Goal: Task Accomplishment & Management: Use online tool/utility

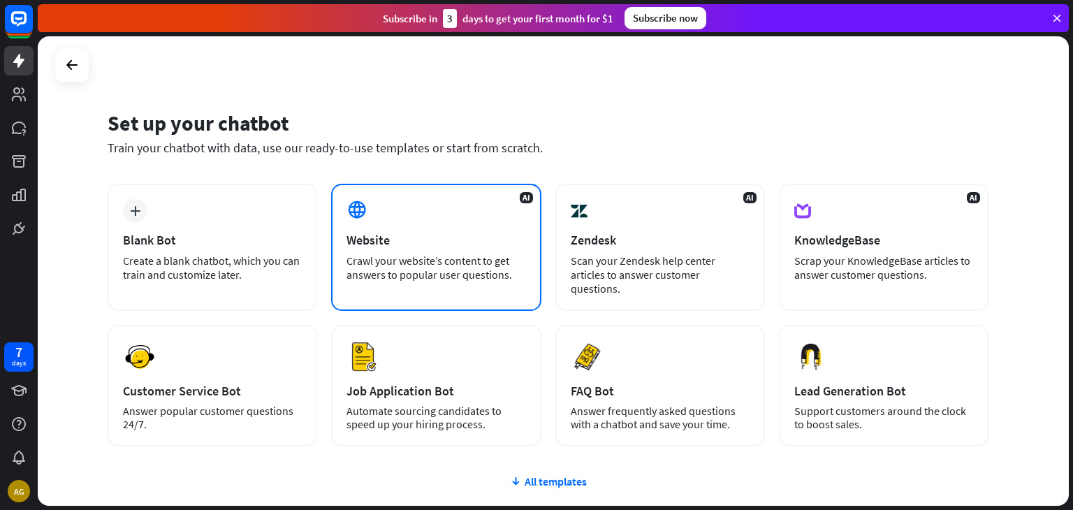
click at [414, 224] on div "AI Website Crawl your website’s content to get answers to popular user question…" at bounding box center [436, 247] width 210 height 127
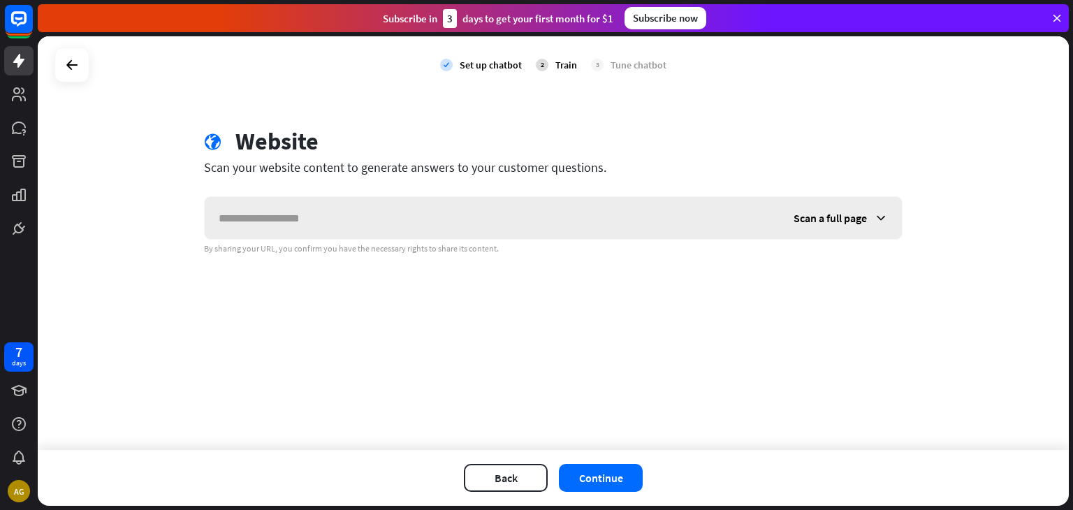
click at [391, 224] on input "text" at bounding box center [492, 218] width 575 height 42
type input "**********"
click at [603, 473] on button "Continue" at bounding box center [601, 478] width 84 height 28
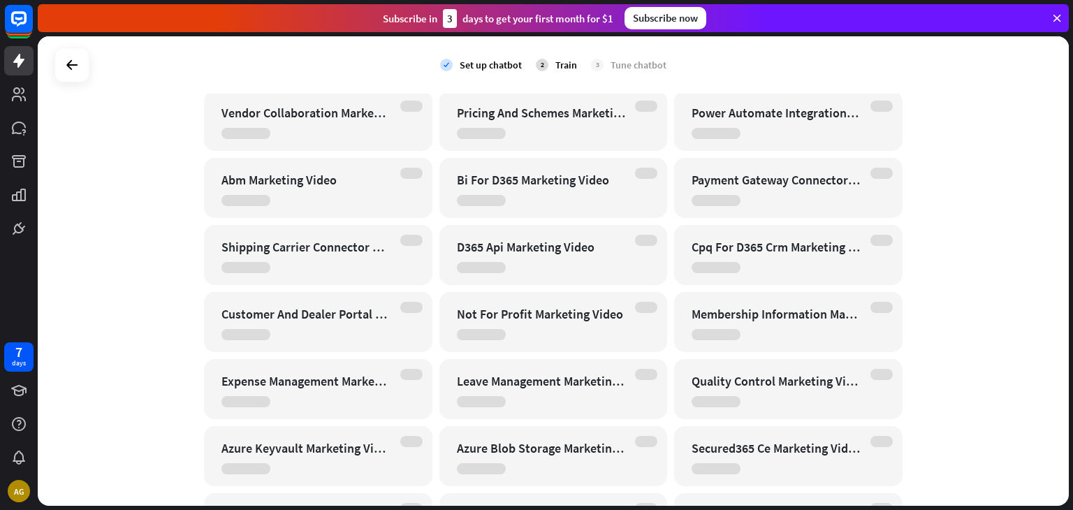
scroll to position [3758, 0]
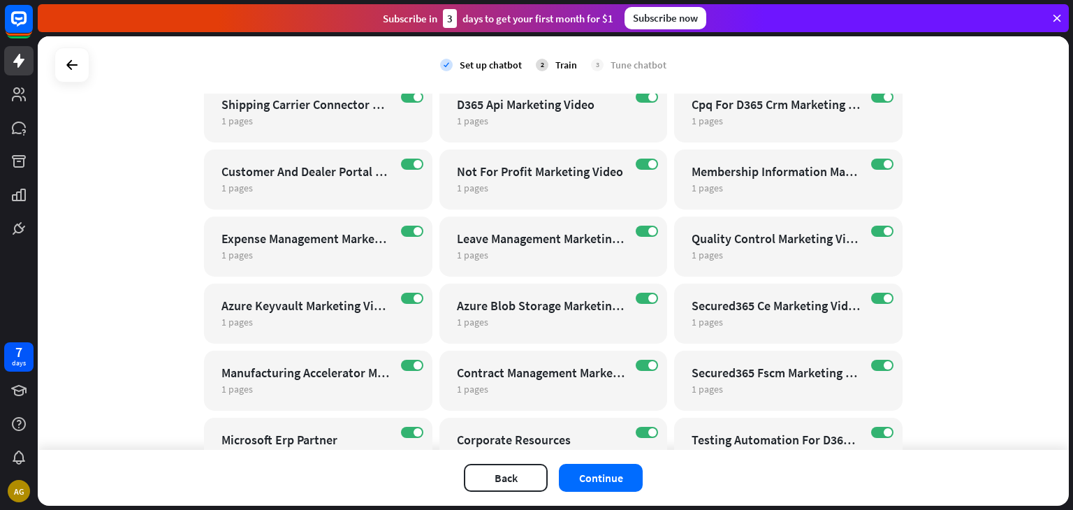
scroll to position [3775, 0]
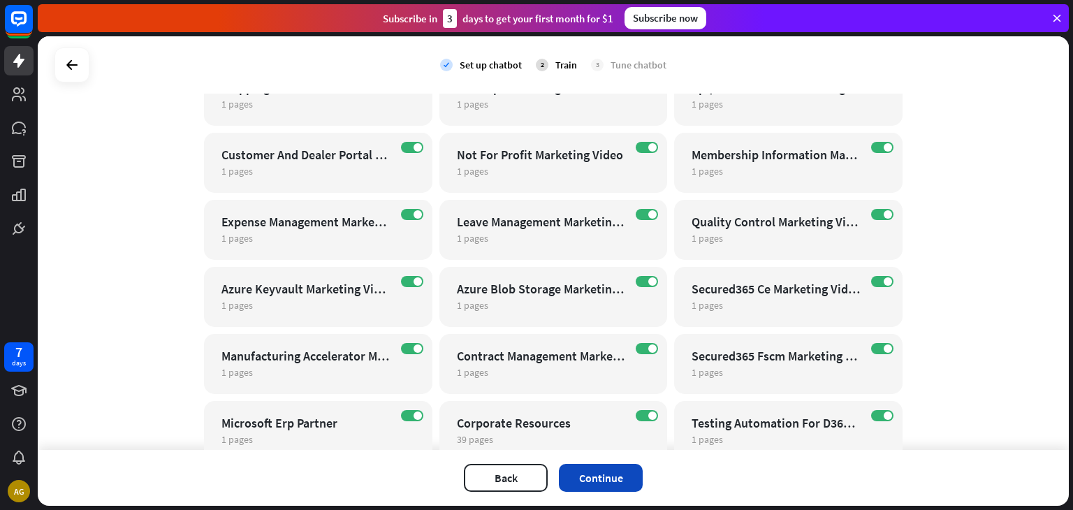
click at [598, 474] on button "Continue" at bounding box center [601, 478] width 84 height 28
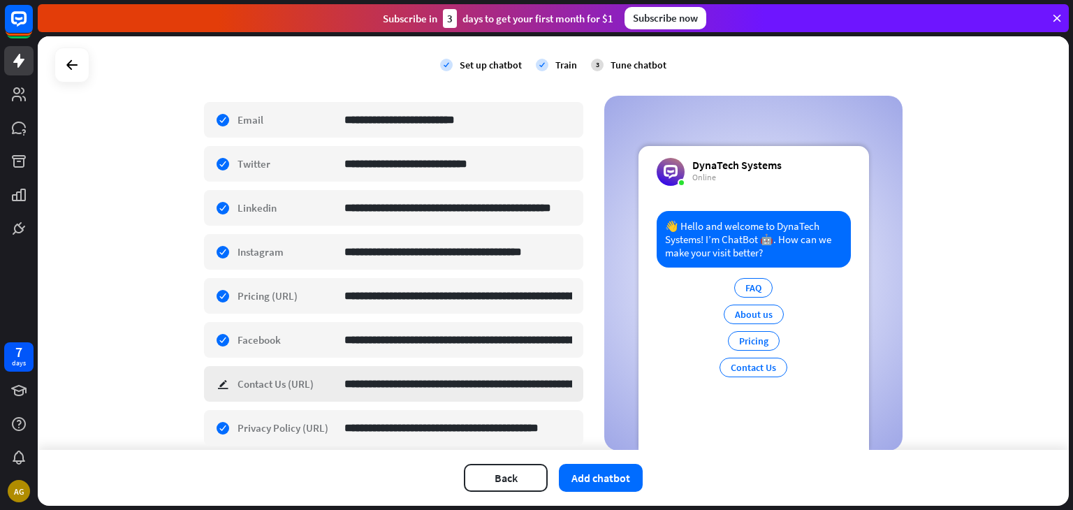
scroll to position [472, 0]
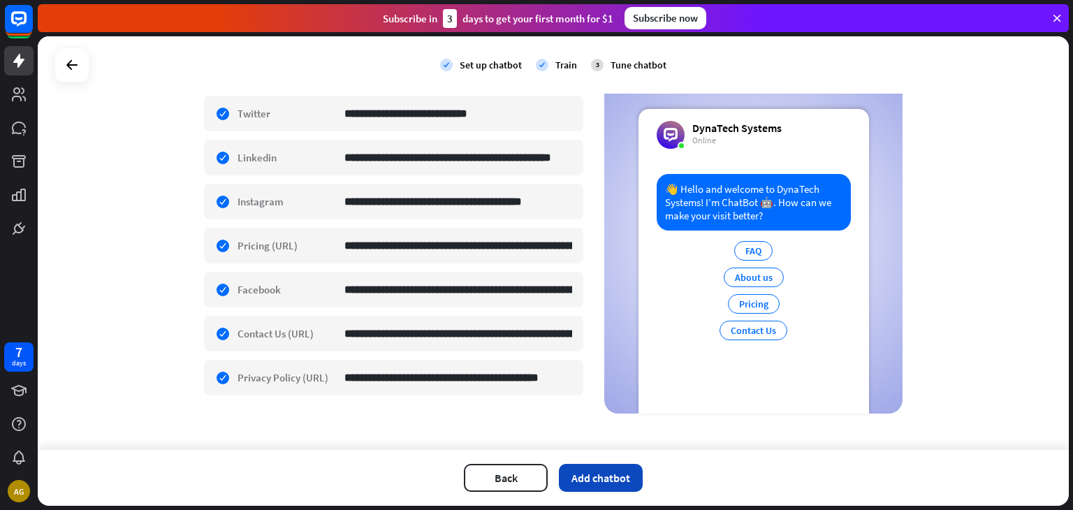
click at [604, 479] on button "Add chatbot" at bounding box center [601, 478] width 84 height 28
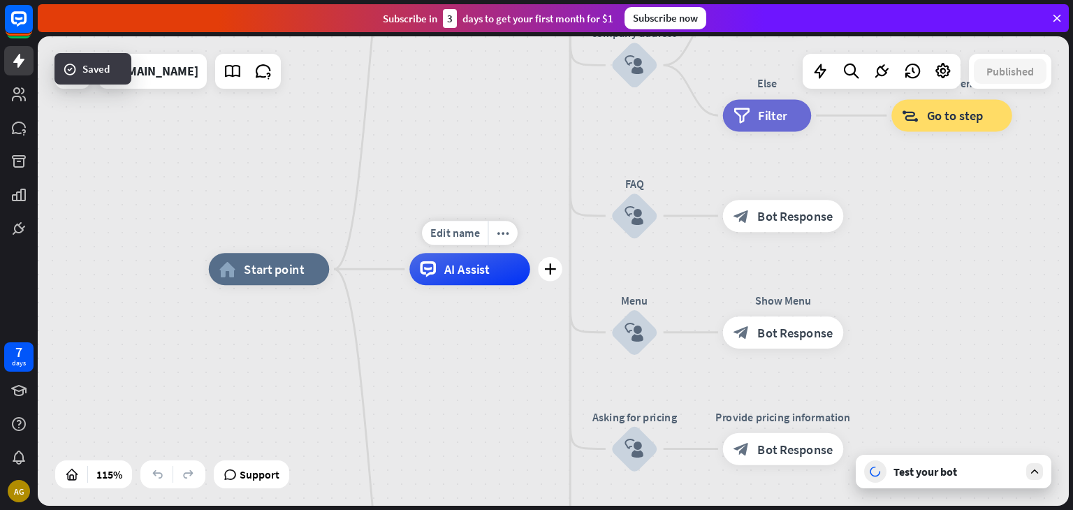
click at [481, 273] on span "AI Assist" at bounding box center [467, 269] width 46 height 16
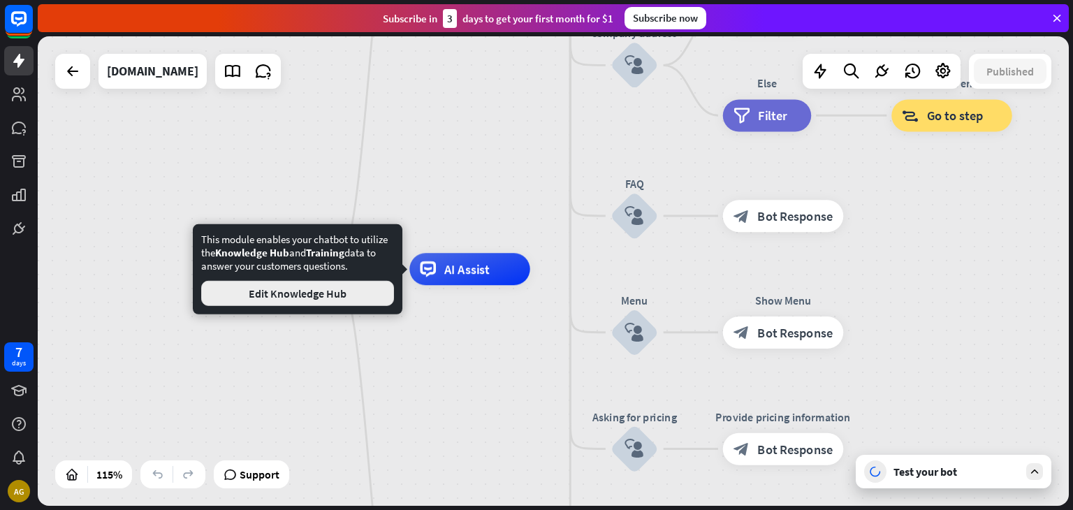
click at [281, 291] on button "Edit Knowledge Hub" at bounding box center [297, 293] width 193 height 25
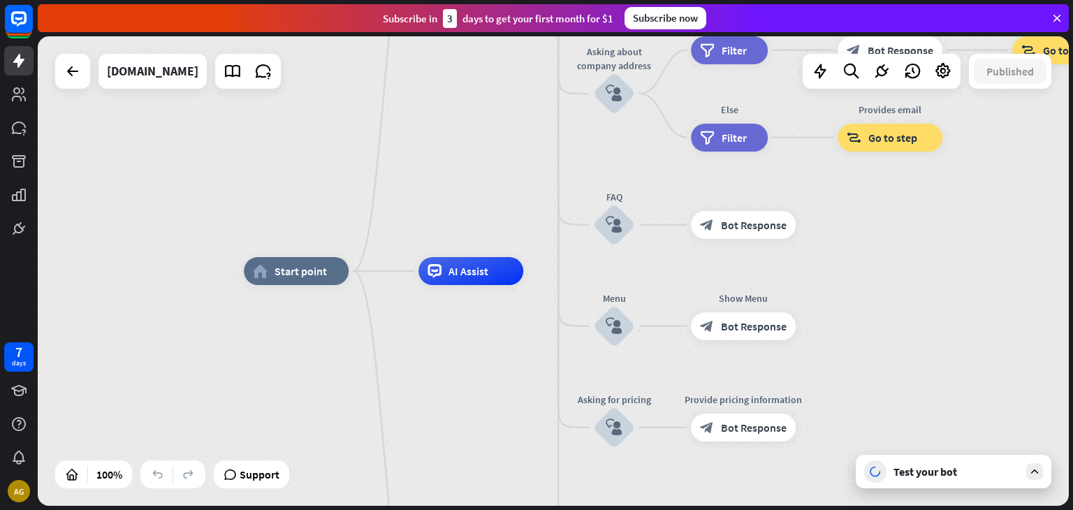
click at [933, 463] on div "Test your bot" at bounding box center [954, 472] width 196 height 34
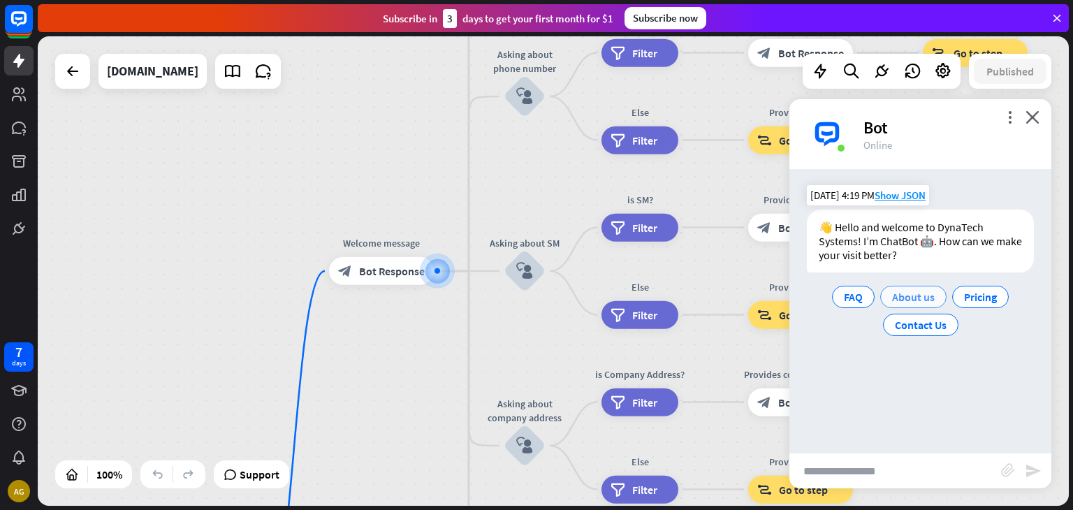
click at [908, 298] on span "About us" at bounding box center [913, 297] width 43 height 14
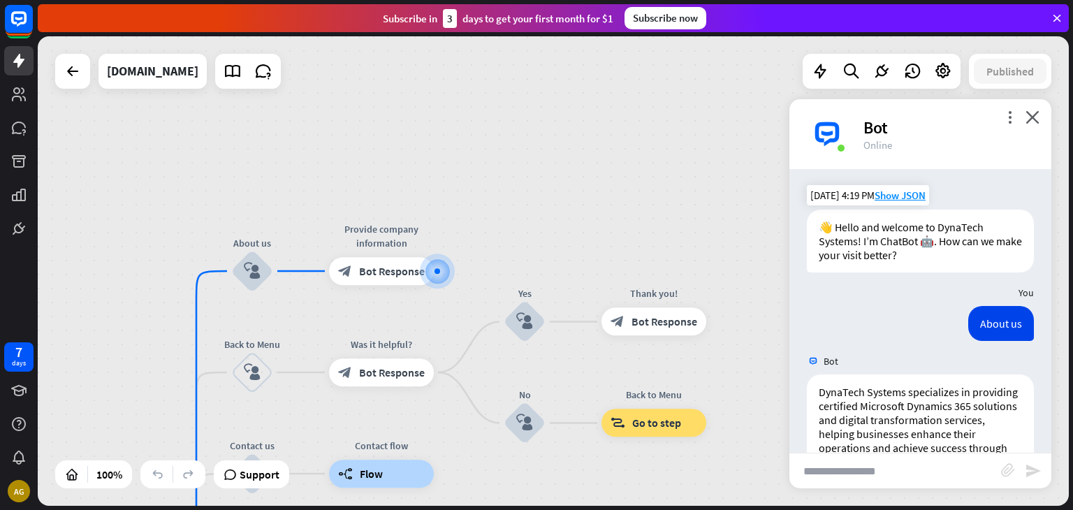
scroll to position [86, 0]
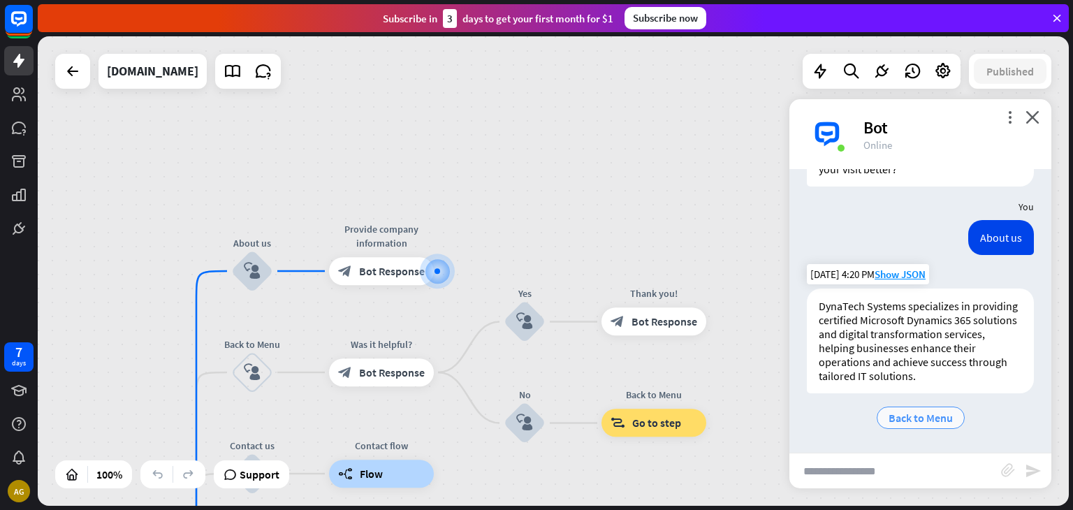
click at [914, 419] on span "Back to Menu" at bounding box center [921, 418] width 64 height 14
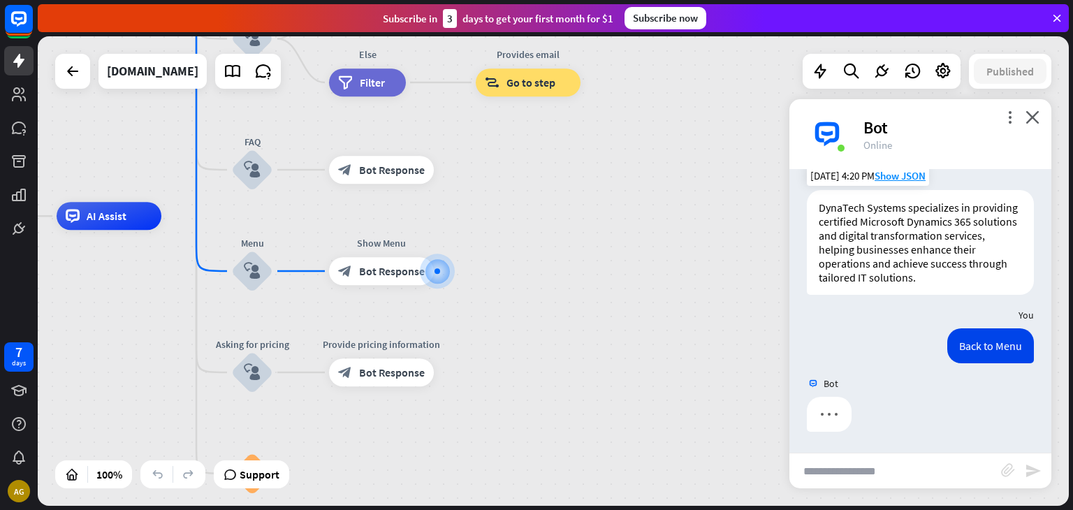
scroll to position [184, 0]
click at [872, 472] on input "text" at bounding box center [895, 470] width 212 height 35
type input "**********"
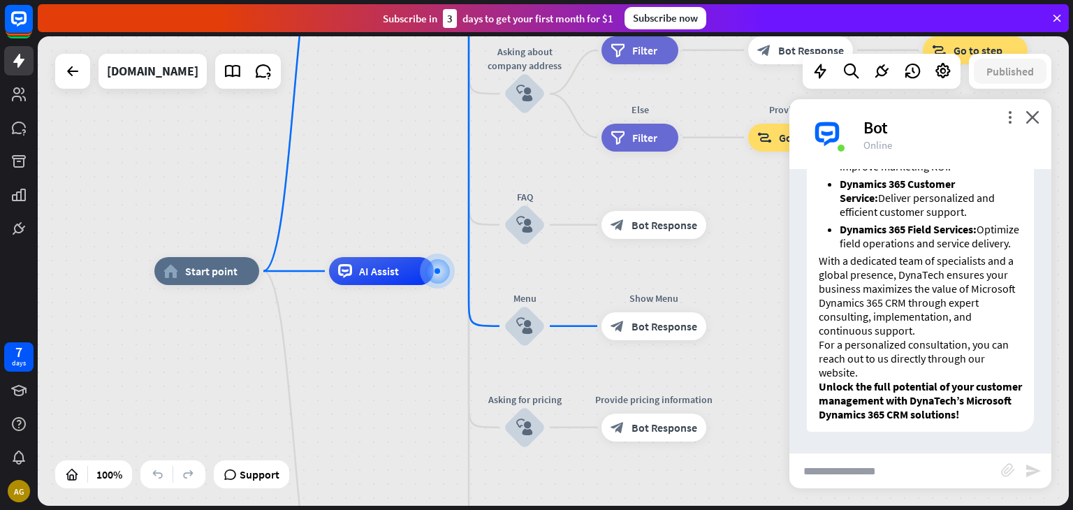
scroll to position [1072, 0]
click at [873, 309] on p "With a dedicated team of specialists and a global presence, DynaTech ensures yo…" at bounding box center [920, 296] width 203 height 84
click at [921, 361] on p "For a personalized consultation, you can reach out to us directly through our w…" at bounding box center [920, 358] width 203 height 42
click at [911, 432] on div "DynaTech Systems offers comprehensive Microsoft Dynamics 365 CRM solutions desi…" at bounding box center [920, 70] width 262 height 737
click at [920, 415] on p "Unlock the full potential of your customer management with DynaTech’s Microsoft…" at bounding box center [920, 400] width 203 height 42
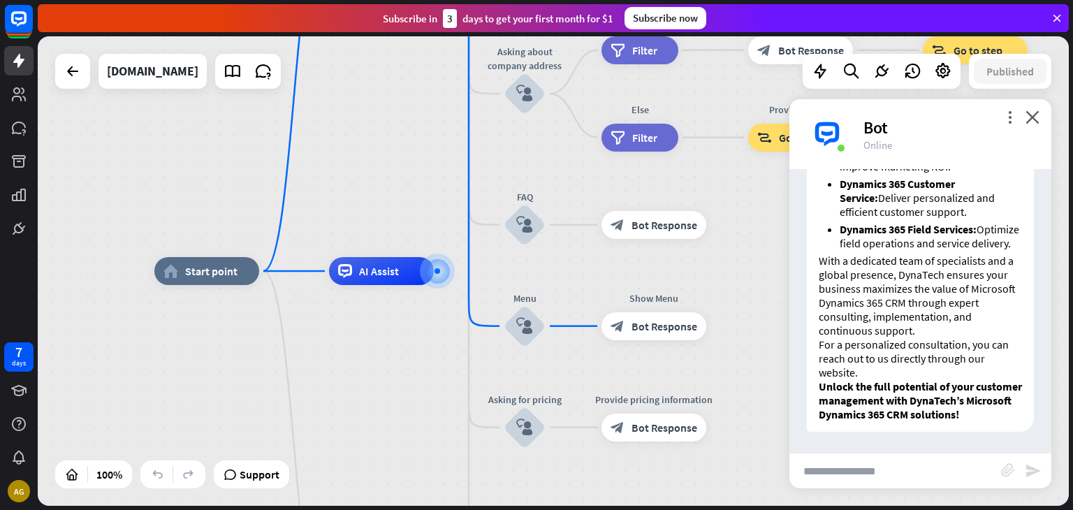
click at [919, 436] on div "DynaTech Systems offers comprehensive Microsoft Dynamics 365 CRM solutions desi…" at bounding box center [920, 70] width 262 height 737
click at [919, 437] on div "DynaTech Systems offers comprehensive Microsoft Dynamics 365 CRM solutions desi…" at bounding box center [920, 70] width 262 height 737
click at [1035, 118] on icon "close" at bounding box center [1033, 116] width 14 height 13
